Goal: Navigation & Orientation: Find specific page/section

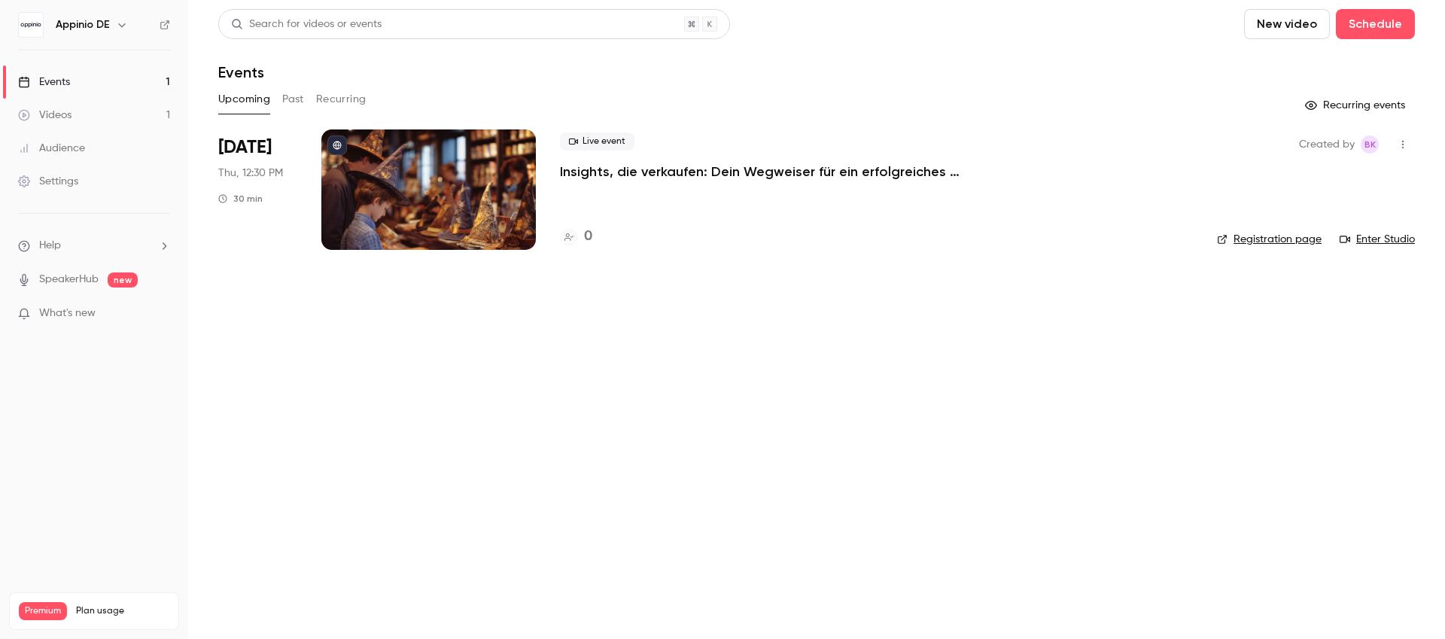
click at [126, 24] on icon "button" at bounding box center [122, 25] width 12 height 12
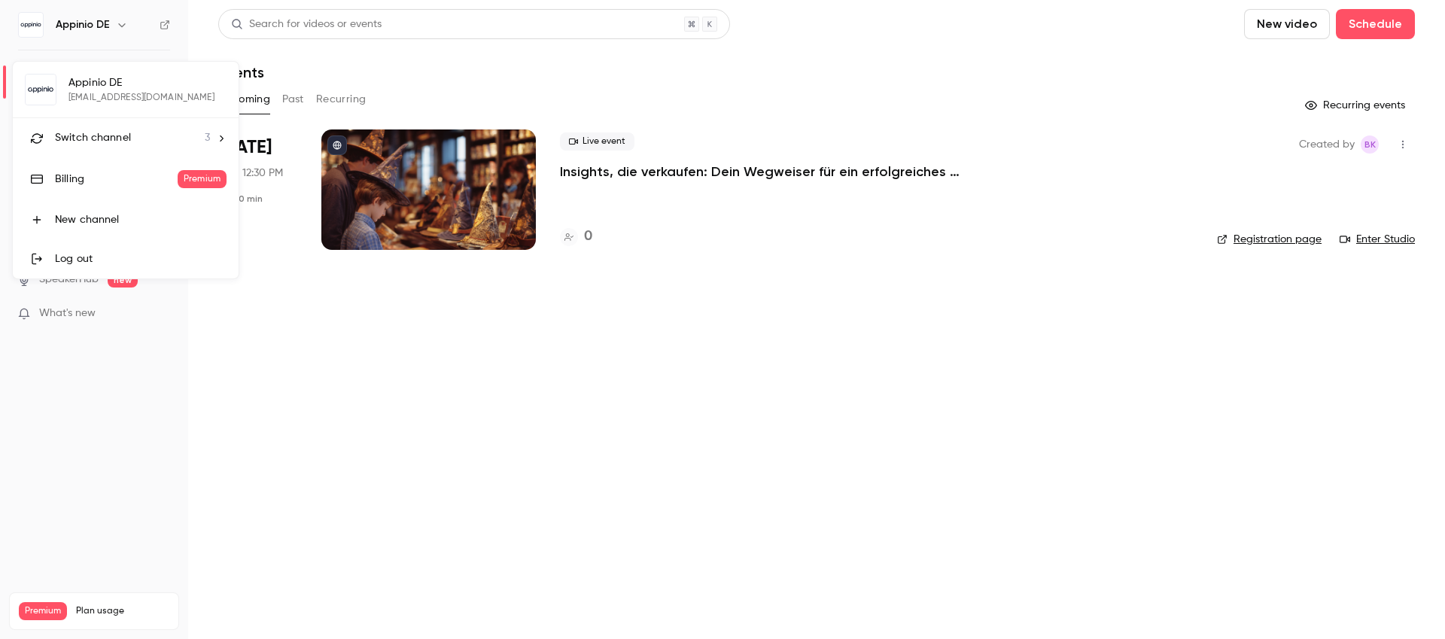
click at [163, 132] on div "Switch channel 3" at bounding box center [132, 138] width 155 height 16
click at [111, 201] on link "F FR" at bounding box center [126, 213] width 226 height 42
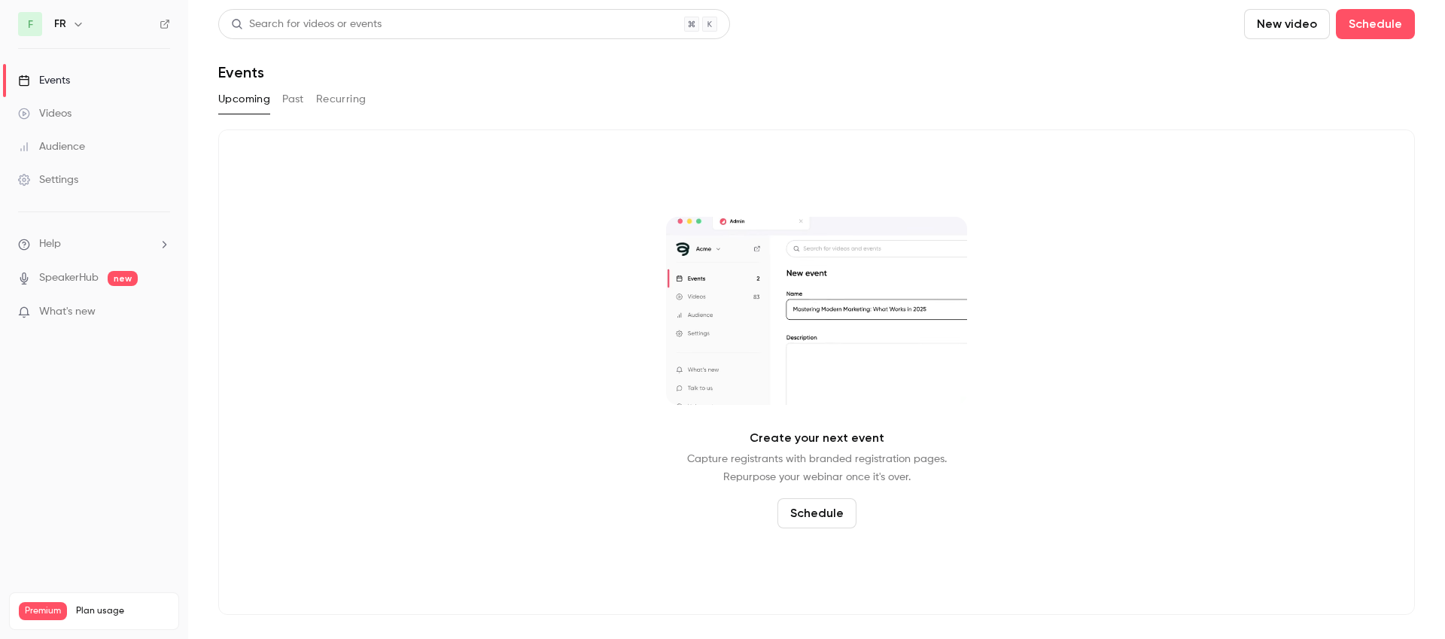
click at [294, 97] on button "Past" at bounding box center [293, 99] width 22 height 24
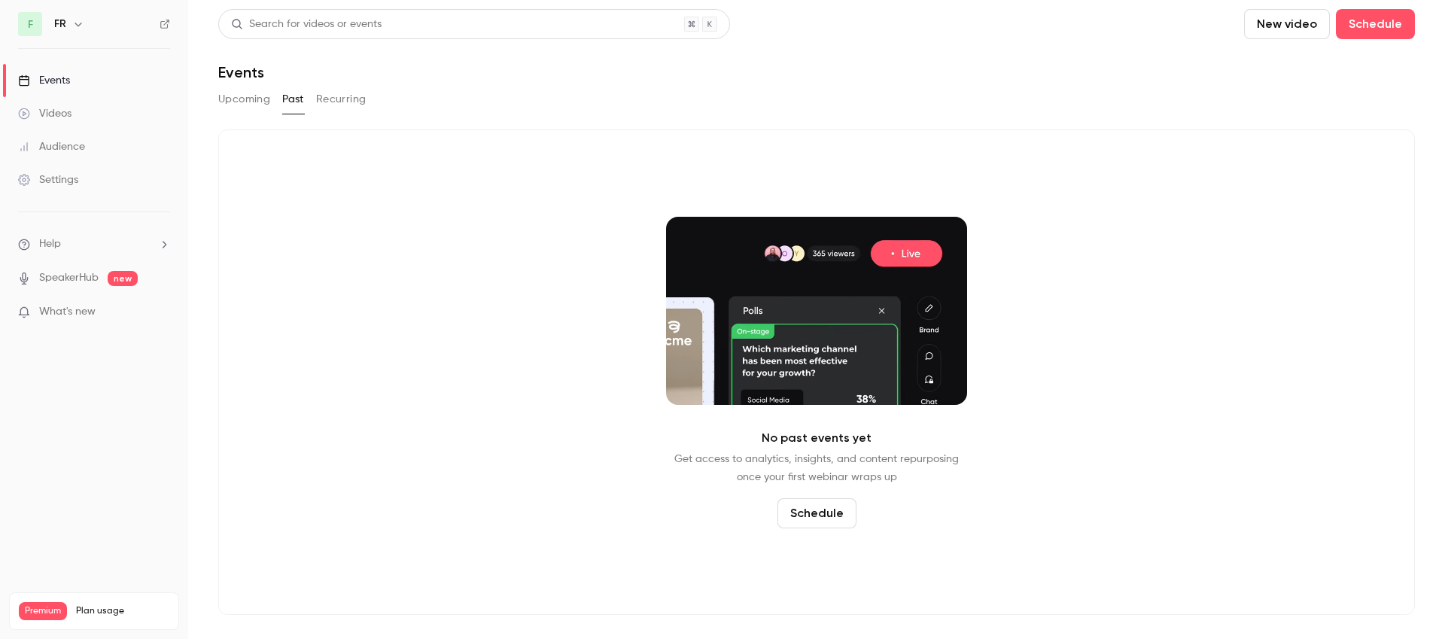
click at [69, 23] on button "button" at bounding box center [78, 24] width 18 height 18
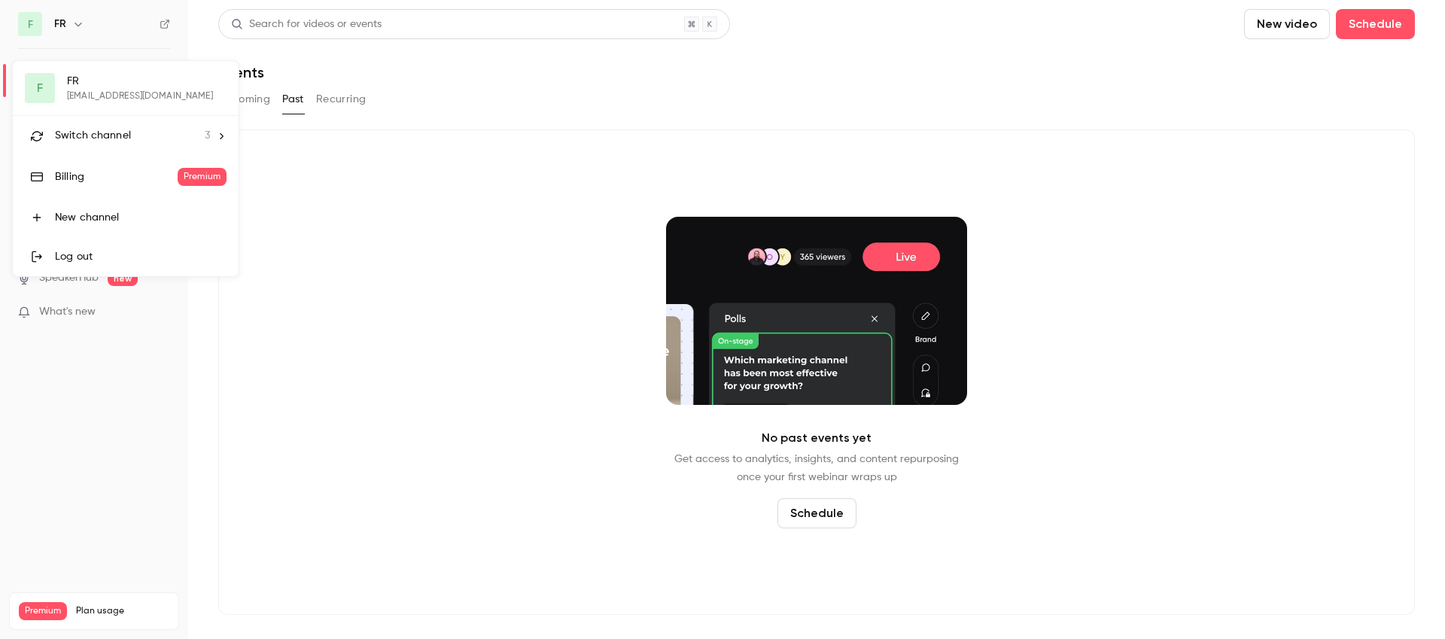
click at [121, 128] on span "Switch channel" at bounding box center [93, 136] width 76 height 16
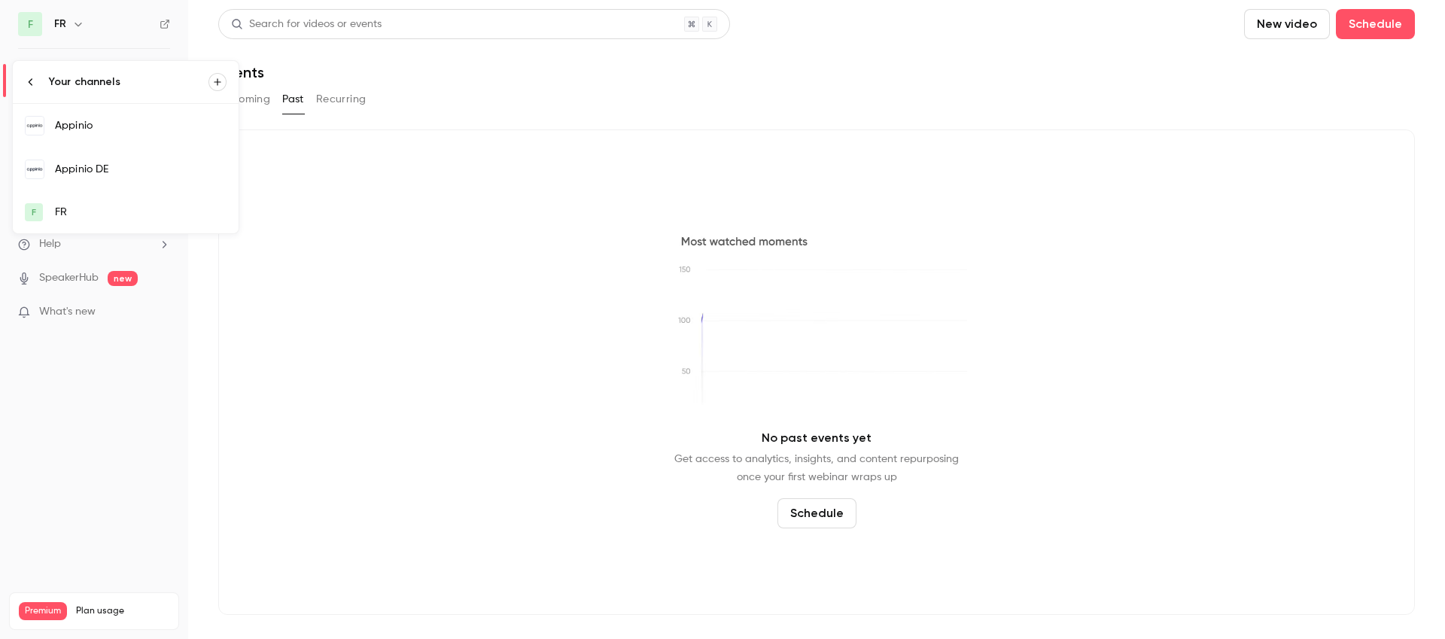
click at [100, 126] on div "Appinio" at bounding box center [141, 125] width 172 height 15
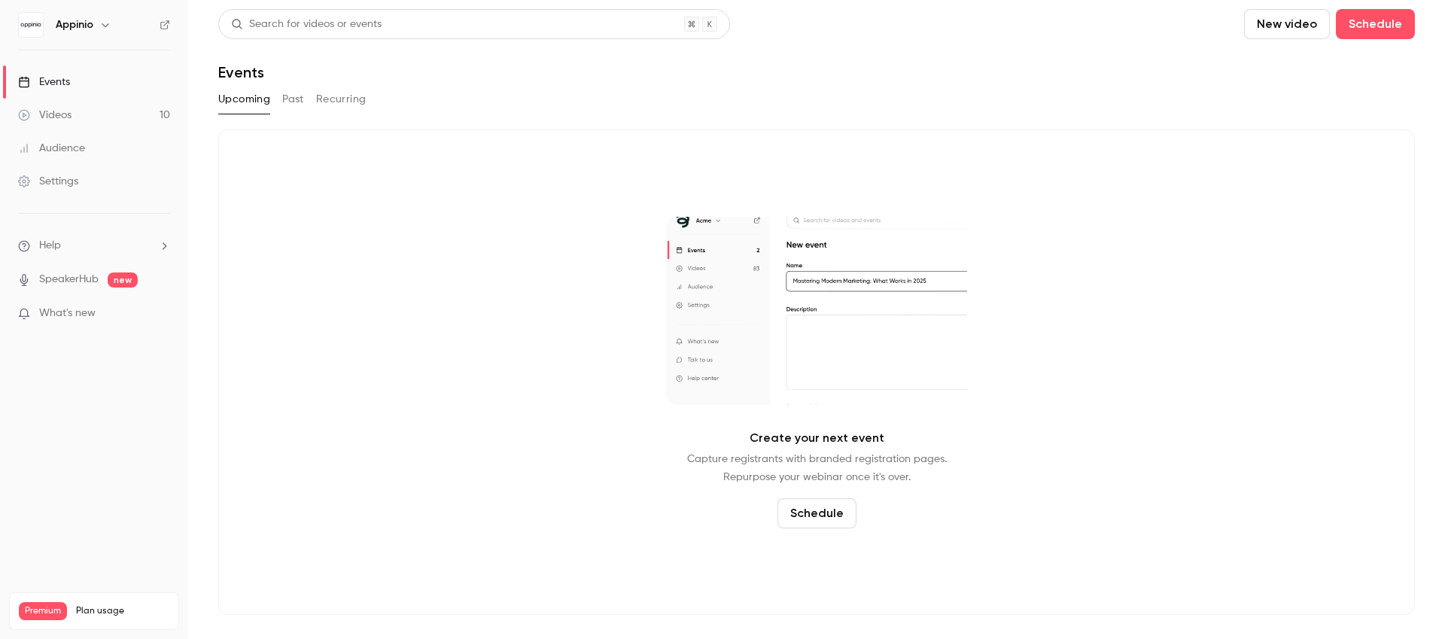
click at [295, 98] on button "Past" at bounding box center [293, 99] width 22 height 24
